Goal: Navigation & Orientation: Find specific page/section

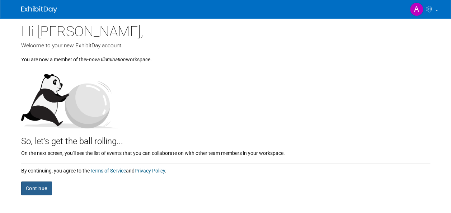
click at [48, 188] on button "Continue" at bounding box center [36, 189] width 31 height 14
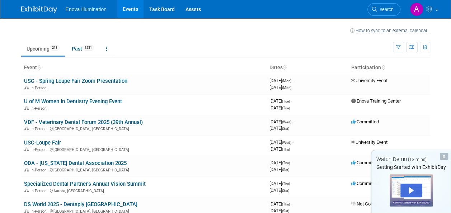
click at [447, 153] on div "X" at bounding box center [444, 156] width 8 height 7
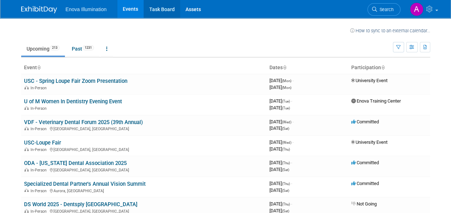
click at [162, 6] on link "Task Board" at bounding box center [162, 9] width 36 height 18
click at [109, 98] on td "U of M Women In Dentistry Evening Event In-Person" at bounding box center [144, 104] width 246 height 20
click at [75, 102] on link "U of M Women In Dentistry Evening Event" at bounding box center [73, 101] width 98 height 6
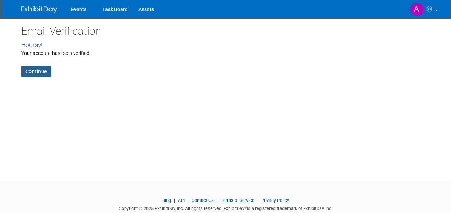
click at [28, 71] on link "Continue" at bounding box center [36, 71] width 30 height 11
